Goal: Transaction & Acquisition: Purchase product/service

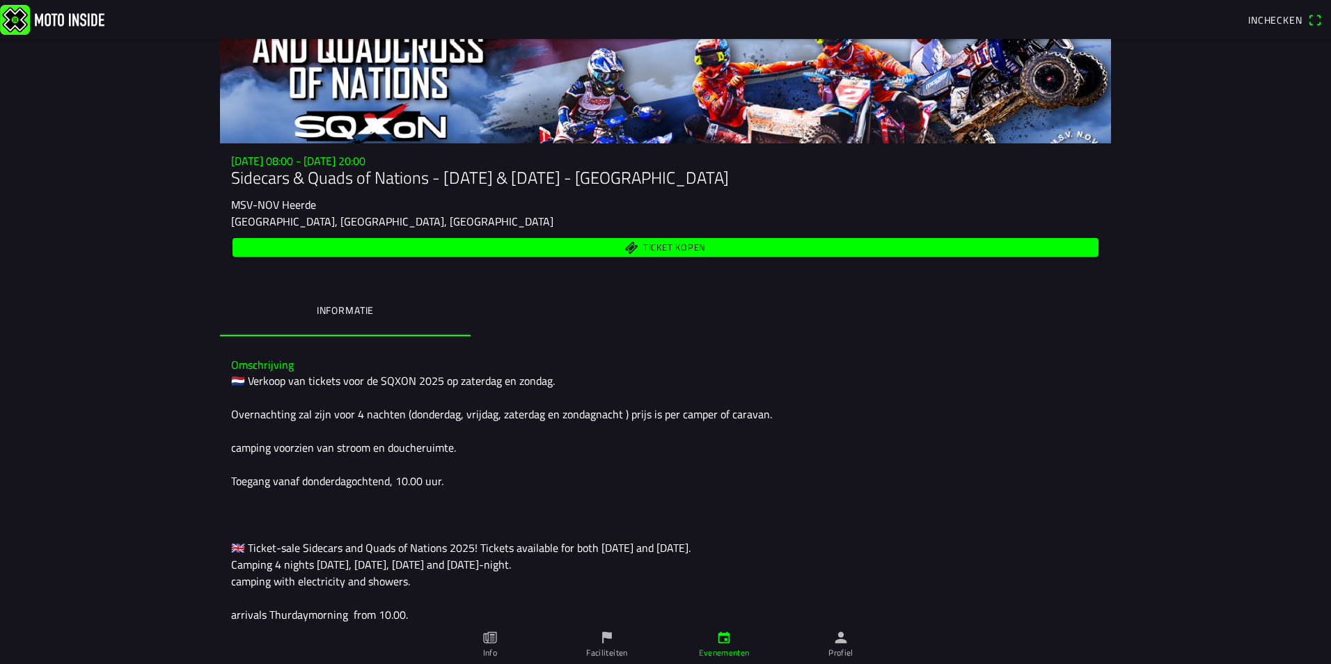
scroll to position [67, 0]
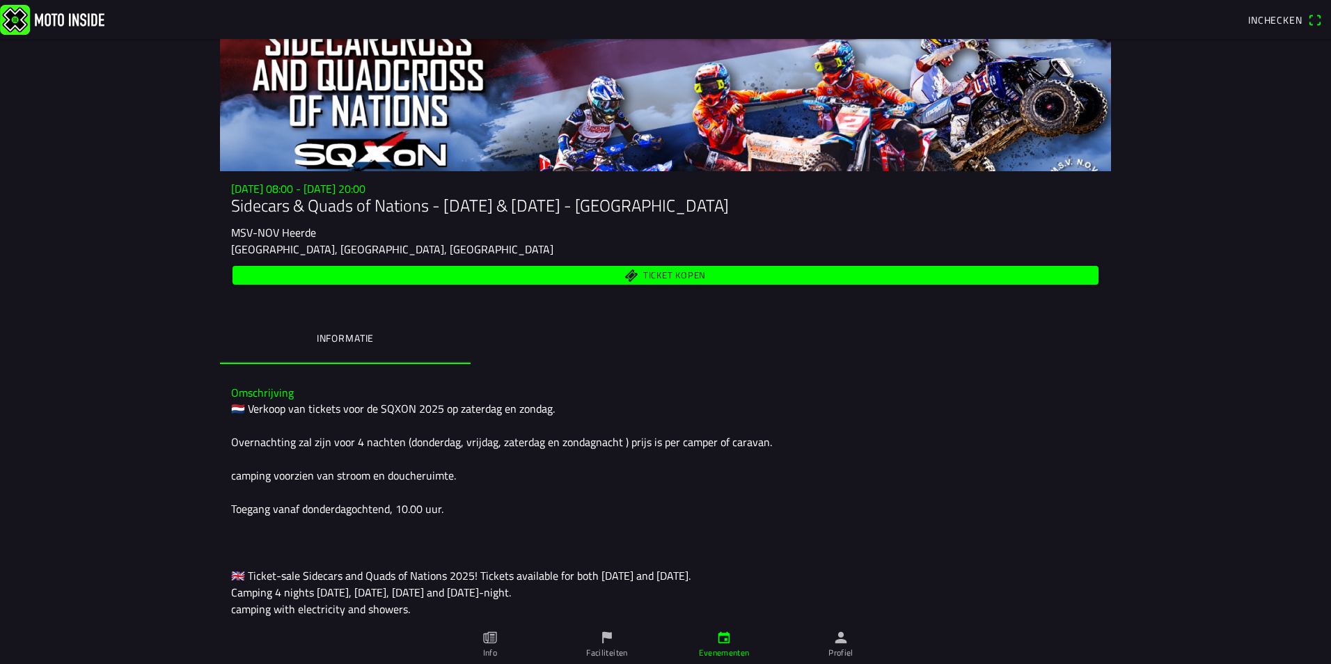
click at [698, 272] on span "Ticket kopen" at bounding box center [674, 275] width 63 height 9
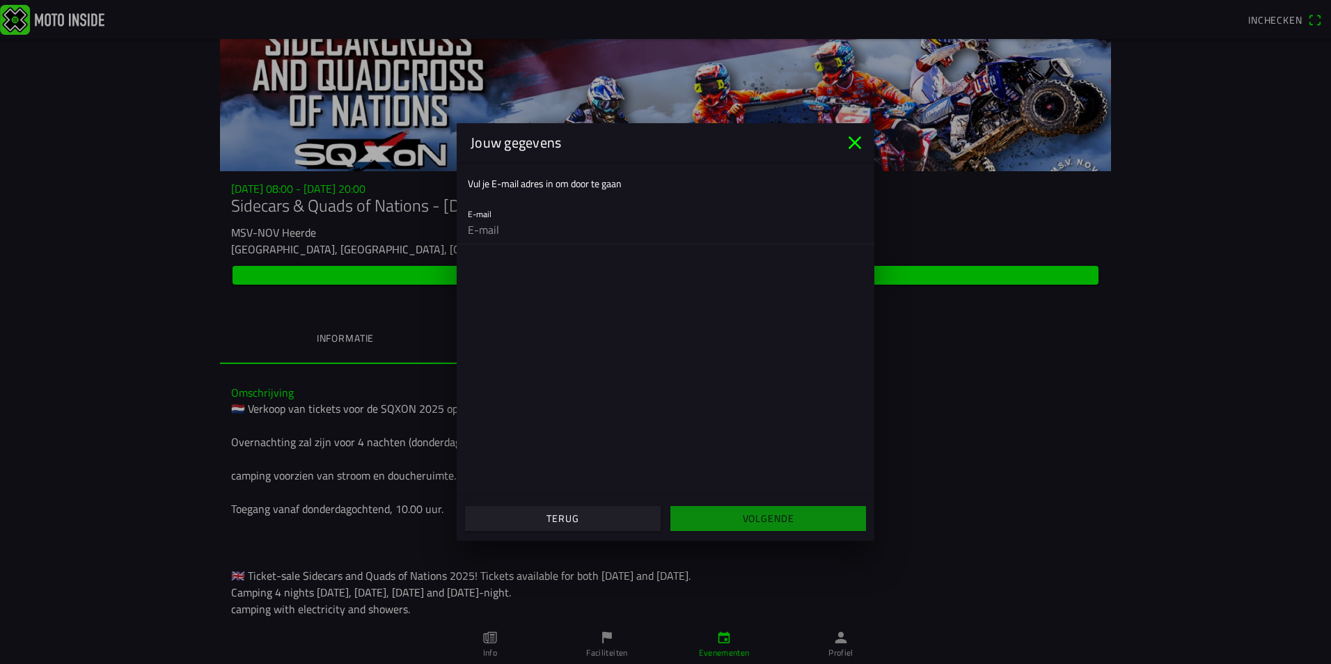
click at [619, 231] on input "email" at bounding box center [666, 230] width 396 height 28
click at [852, 139] on icon "close" at bounding box center [855, 143] width 22 height 22
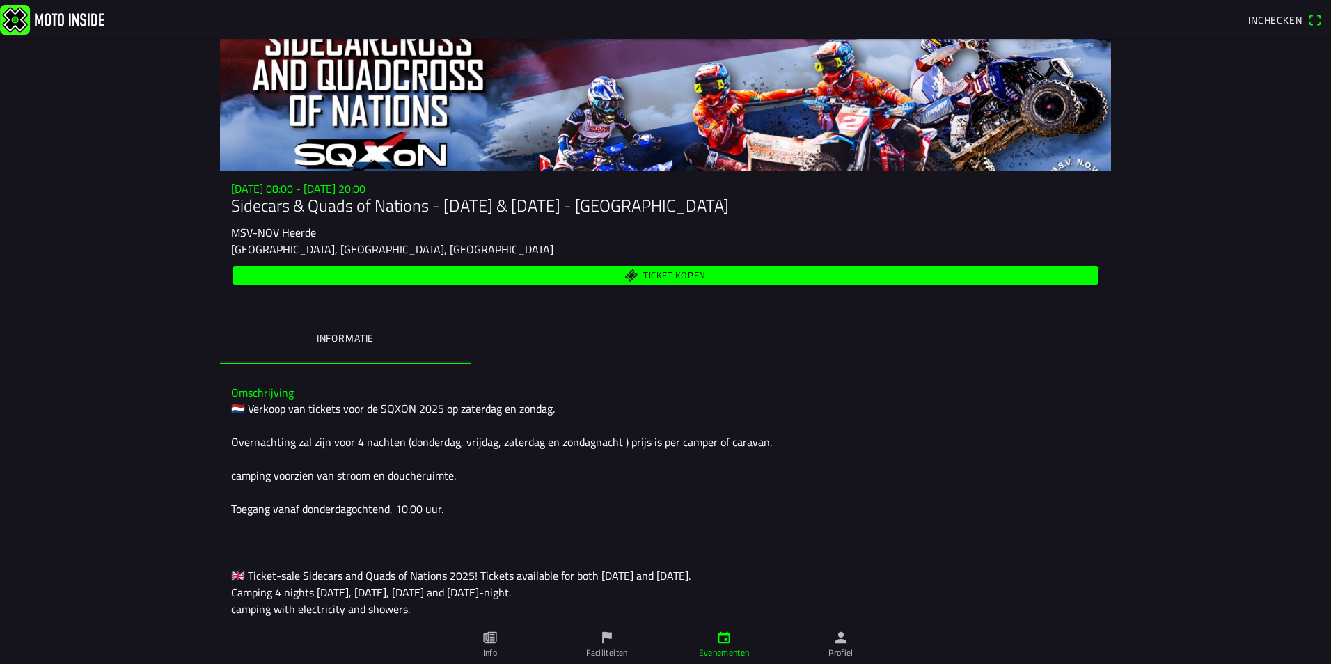
click at [1327, 626] on ion-tab-bar "Info Faciliteiten Evenementen Profiel" at bounding box center [665, 644] width 1331 height 39
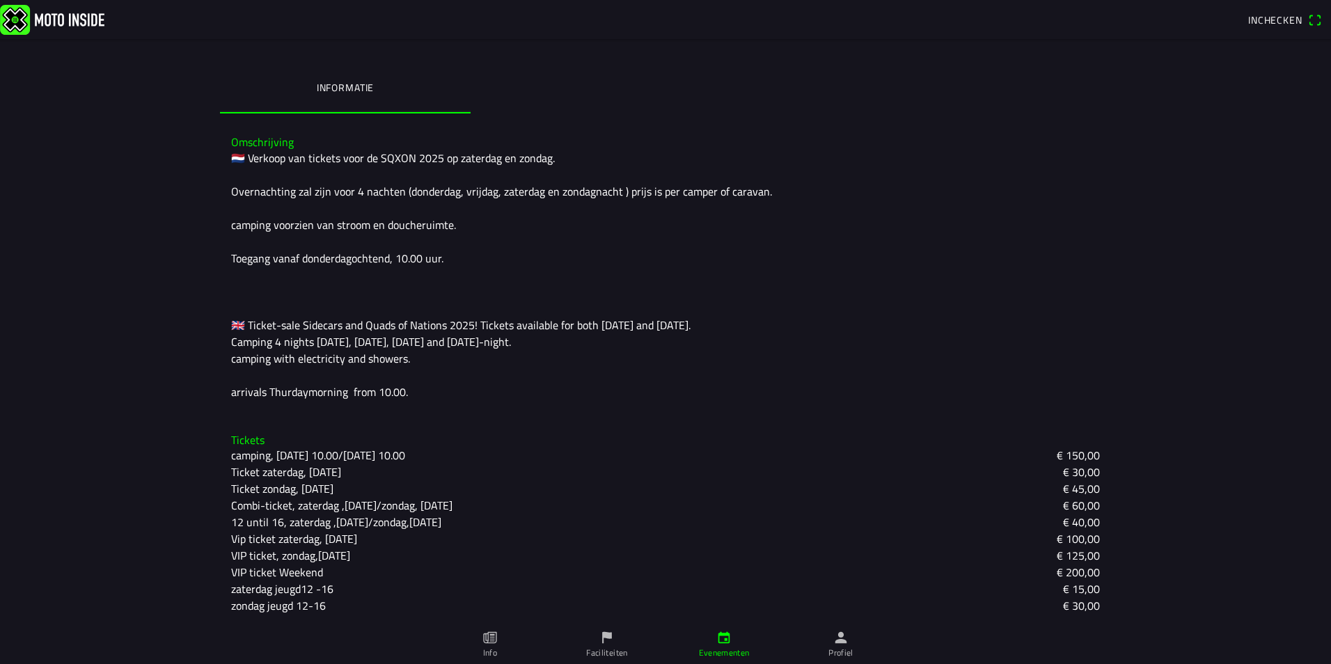
click at [1320, 618] on main "za 27 sep. - 08:00 - zo 28 sep. - 20:00 Sidecars & Quads of Nations - 27 & 28 S…" at bounding box center [665, 351] width 1331 height 625
click at [477, 632] on link "Info" at bounding box center [490, 644] width 117 height 39
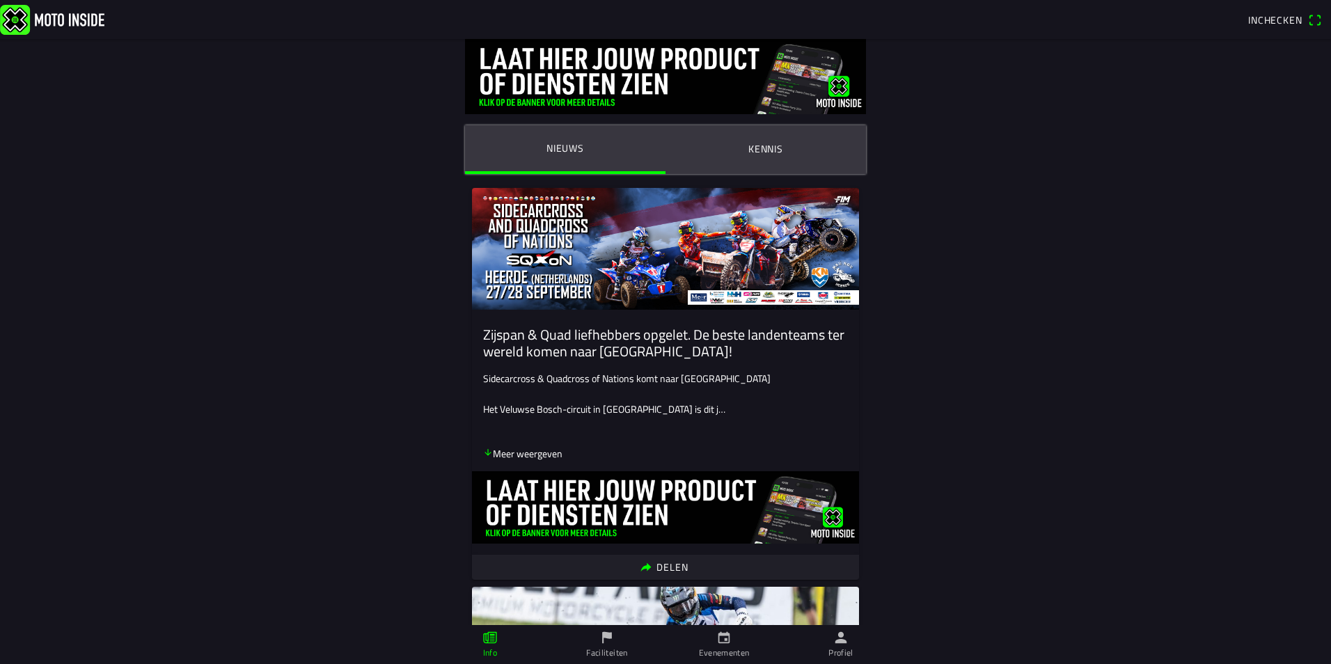
scroll to position [547, 0]
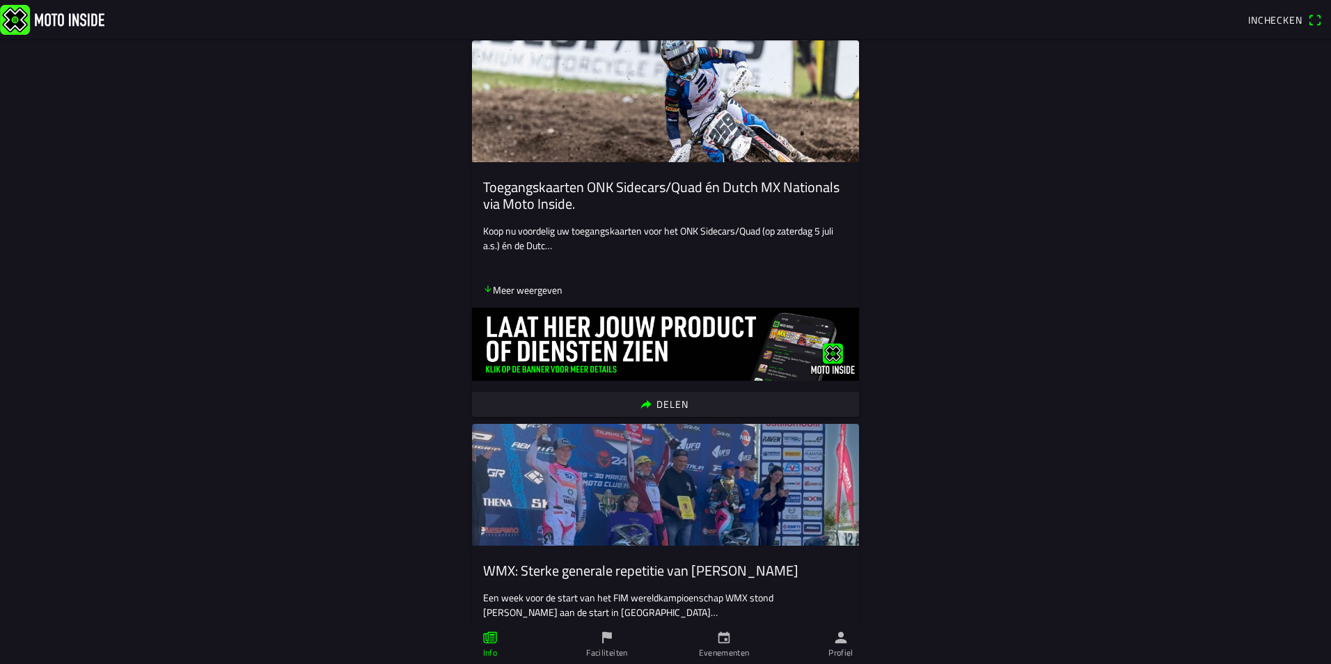
click at [546, 615] on p "Een week voor de start van het FIM wereldkampioenschap WMX stond Danée Gelissen…" at bounding box center [665, 604] width 365 height 29
click at [483, 293] on icon "arrow down" at bounding box center [488, 289] width 10 height 10
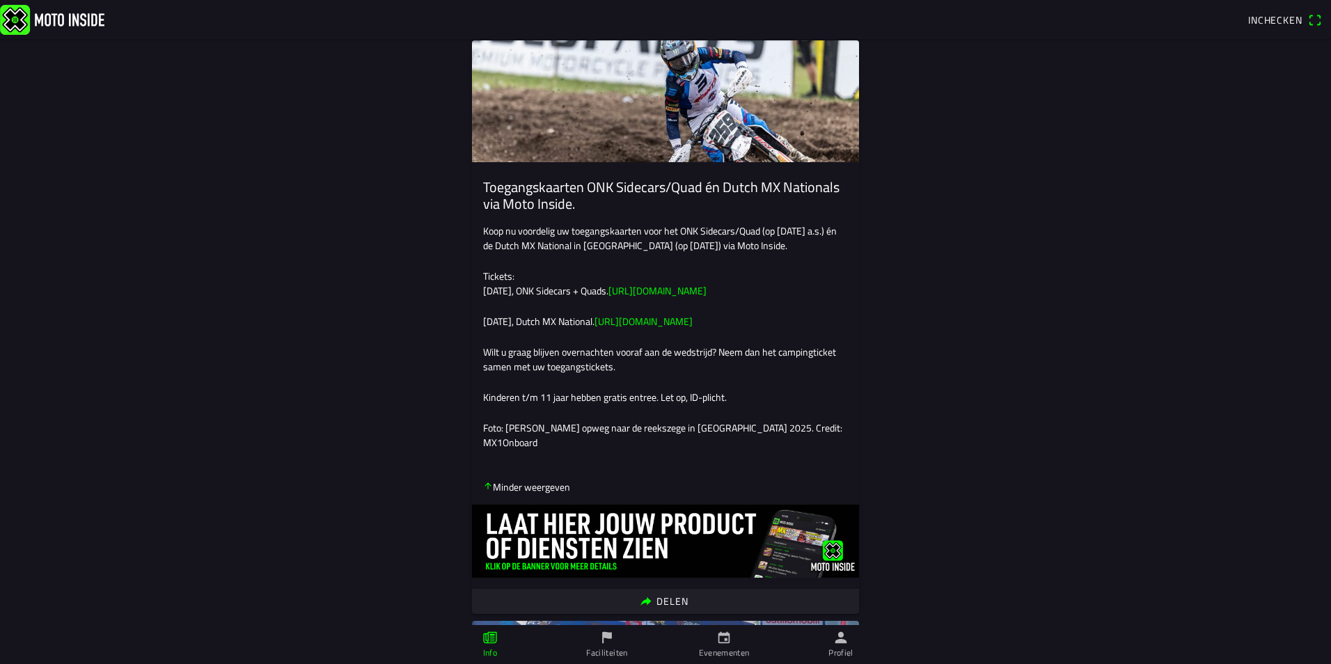
scroll to position [1093, 0]
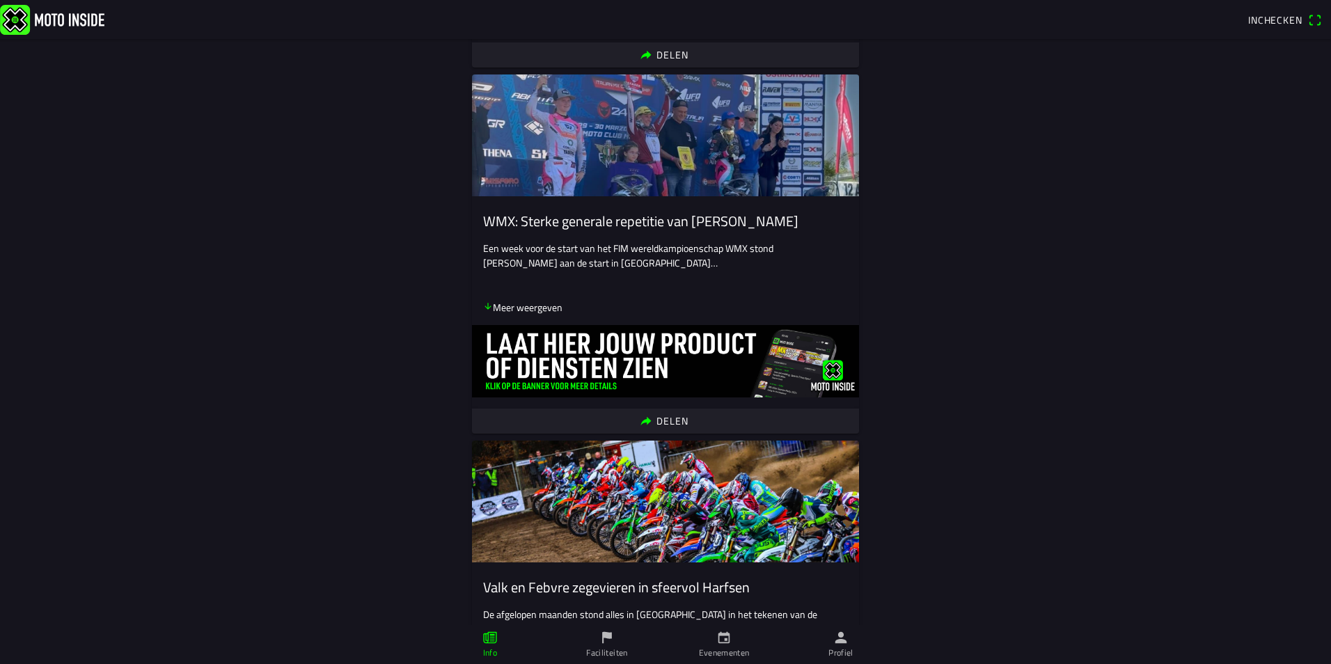
click at [476, 321] on ion-card-content "Een week voor de start van het FIM wereldkampioenschap WMX stond Danée Gelissen…" at bounding box center [665, 283] width 387 height 84
click at [499, 315] on p "Meer weergeven" at bounding box center [522, 307] width 79 height 15
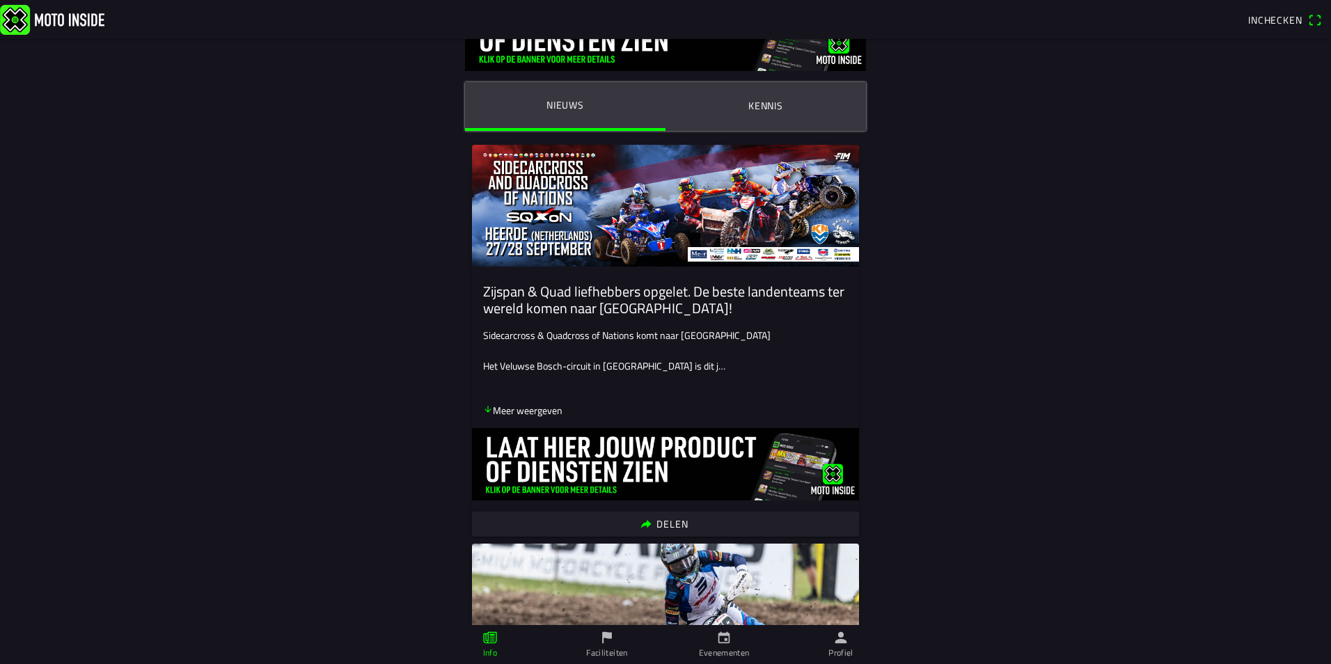
scroll to position [0, 0]
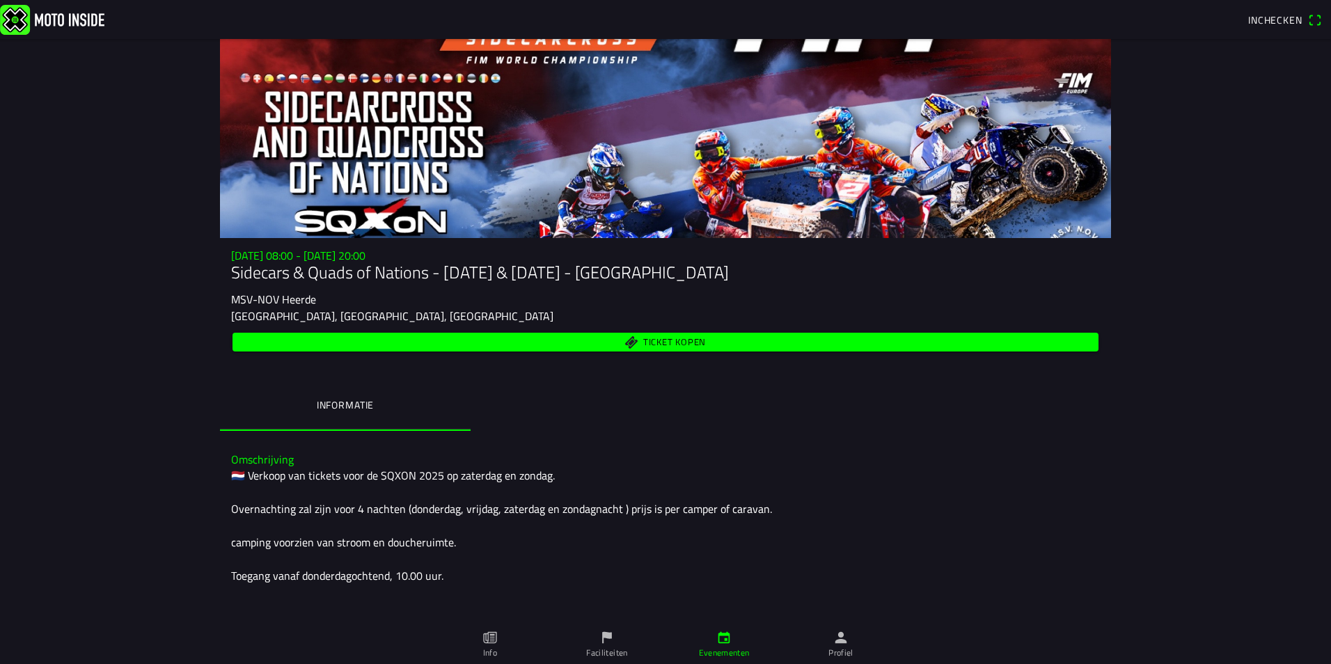
click at [613, 638] on icon "flag" at bounding box center [607, 637] width 15 height 15
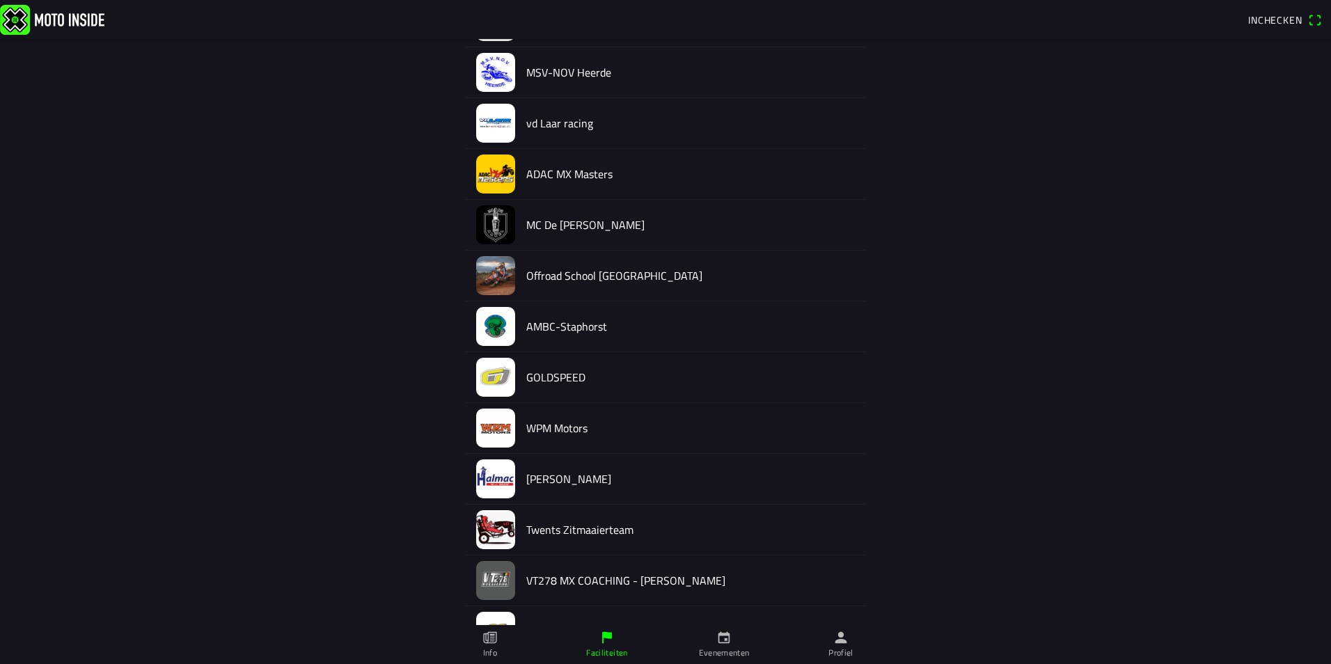
scroll to position [1684, 0]
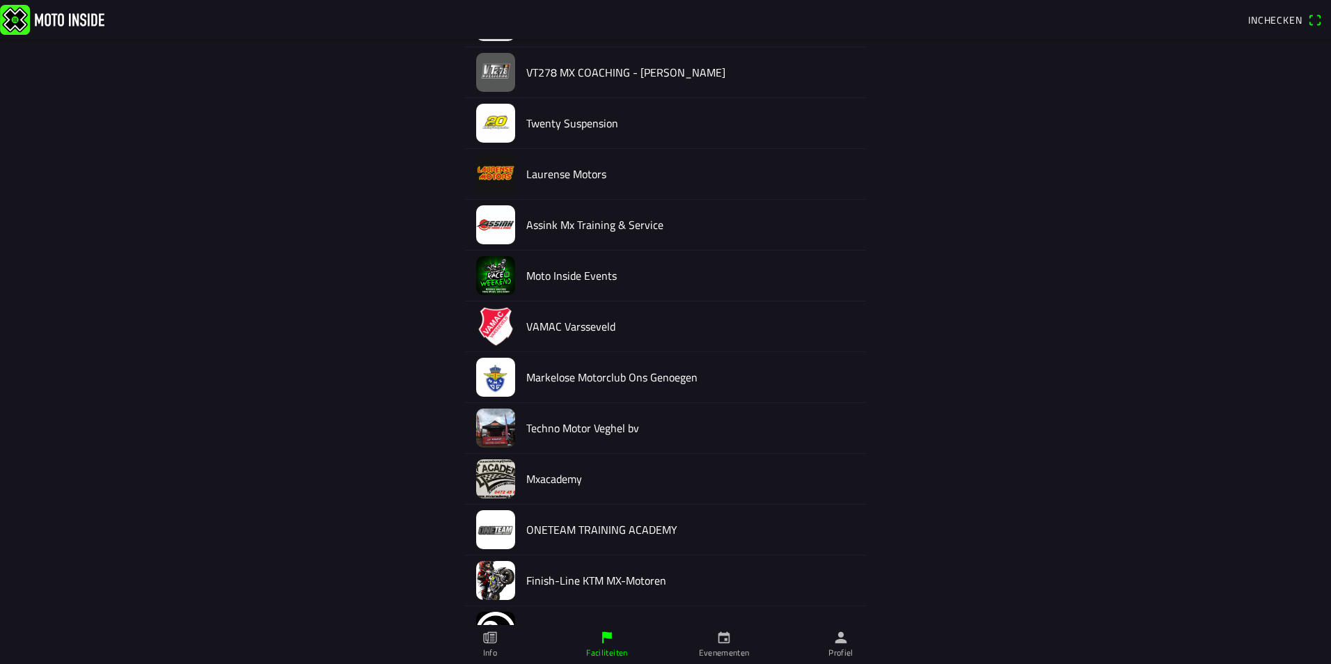
click at [715, 646] on link "Evenementen" at bounding box center [724, 644] width 117 height 39
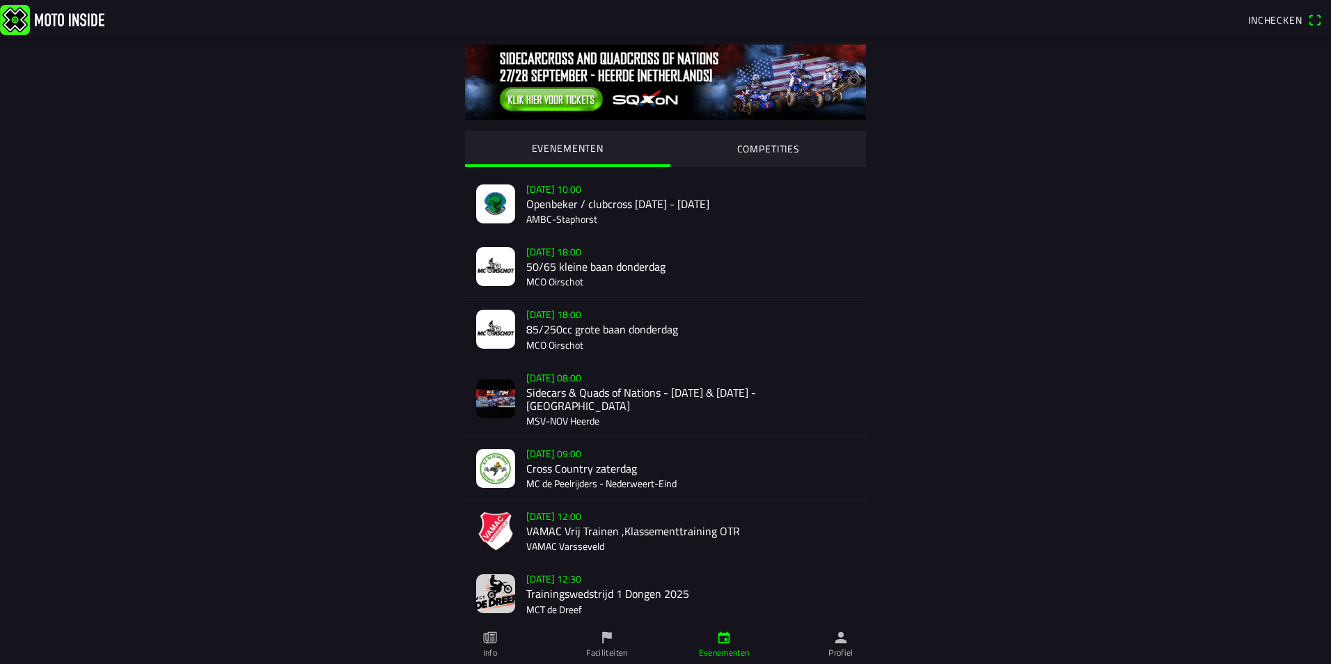
click at [554, 402] on div "za 27 sep. - 08:00 Sidecars & Quads of Nations - 27 & 28 Sept. - Heerde MSV-NOV…" at bounding box center [690, 398] width 329 height 75
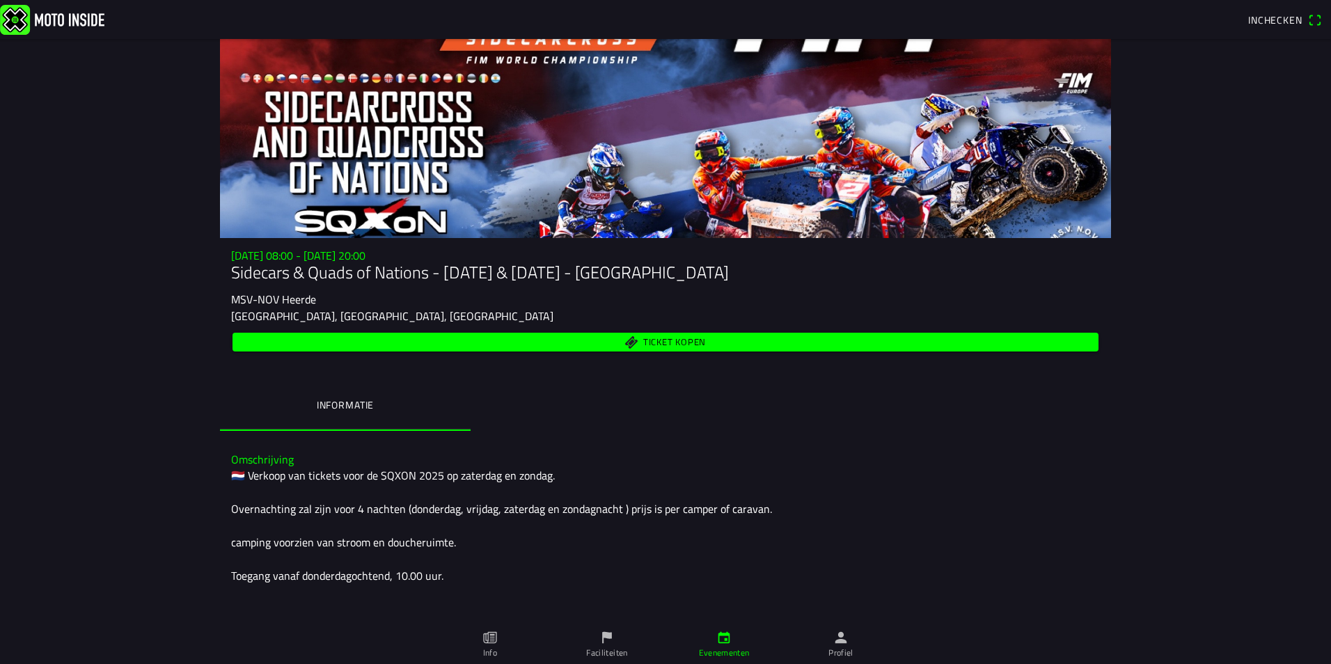
click at [850, 647] on ion-label "Profiel" at bounding box center [841, 653] width 25 height 13
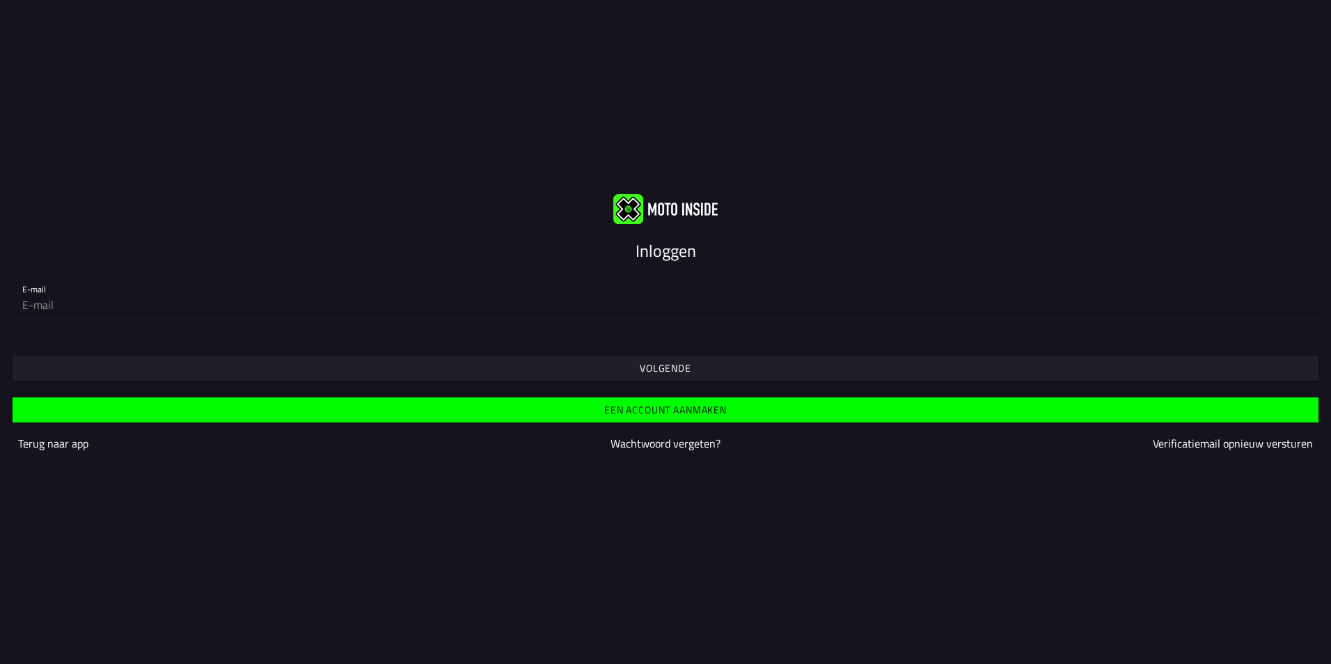
click at [0, 0] on slot "Terug naar app" at bounding box center [0, 0] width 0 height 0
